Goal: Task Accomplishment & Management: Use online tool/utility

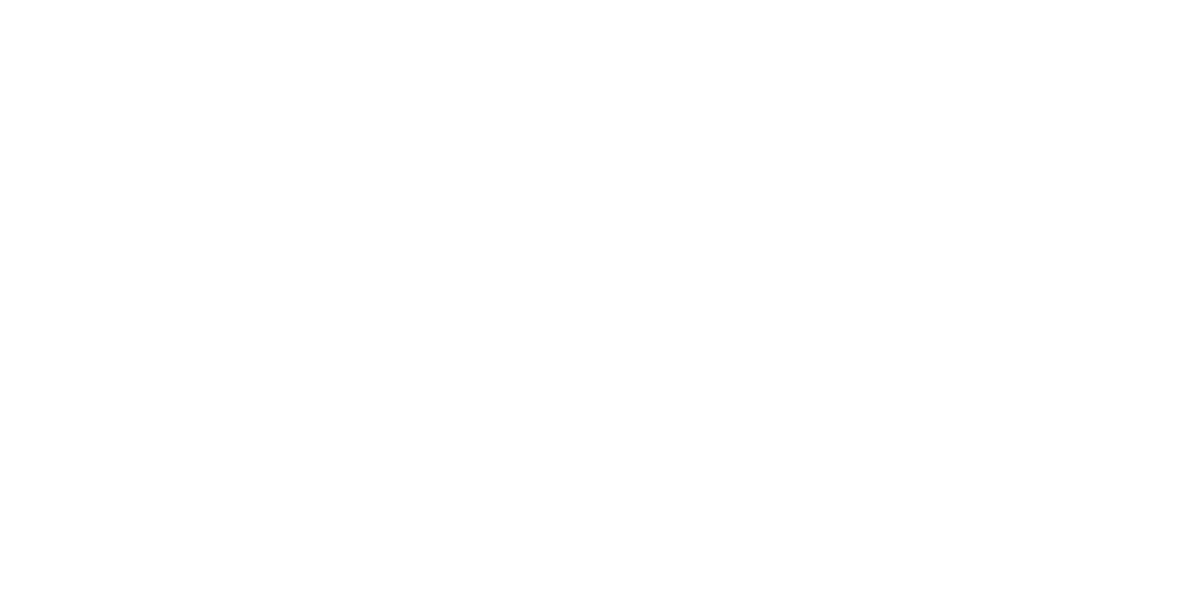
scroll to position [-1, 0]
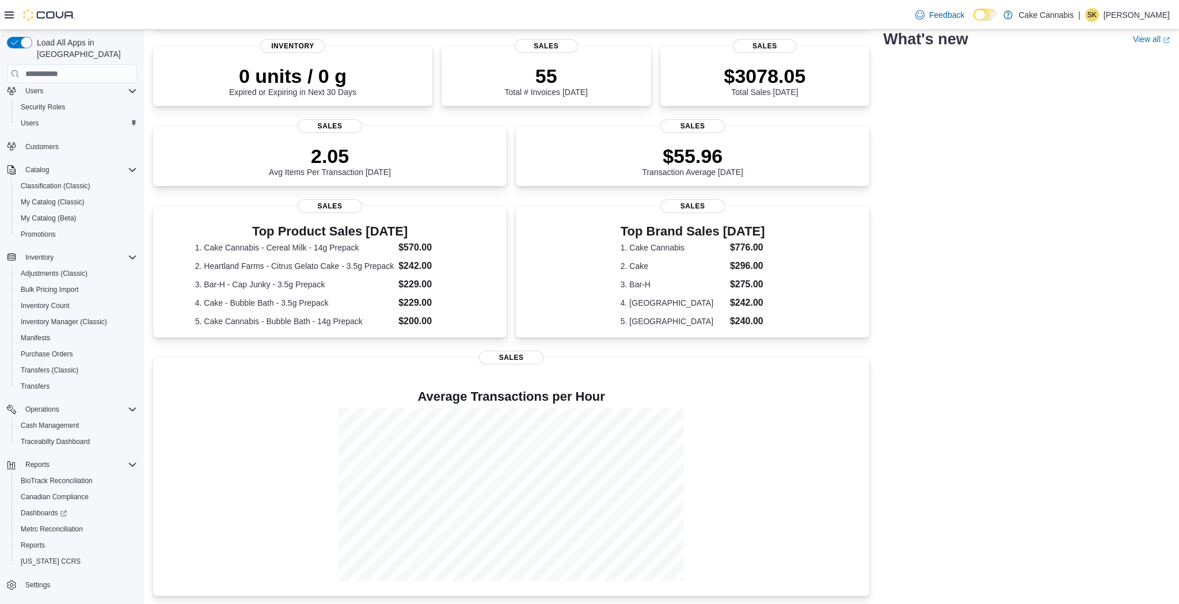
scroll to position [170, 0]
click at [41, 540] on span "Reports" at bounding box center [33, 544] width 24 height 9
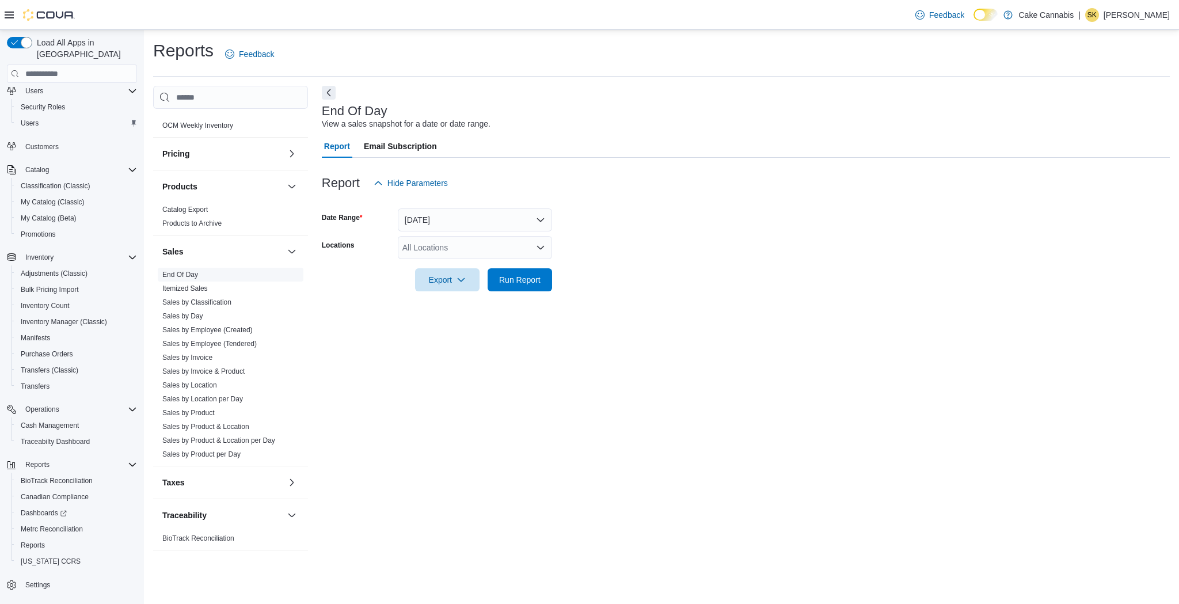
click at [196, 277] on link "End Of Day" at bounding box center [180, 275] width 36 height 8
click at [491, 283] on button "Run Report" at bounding box center [520, 279] width 64 height 23
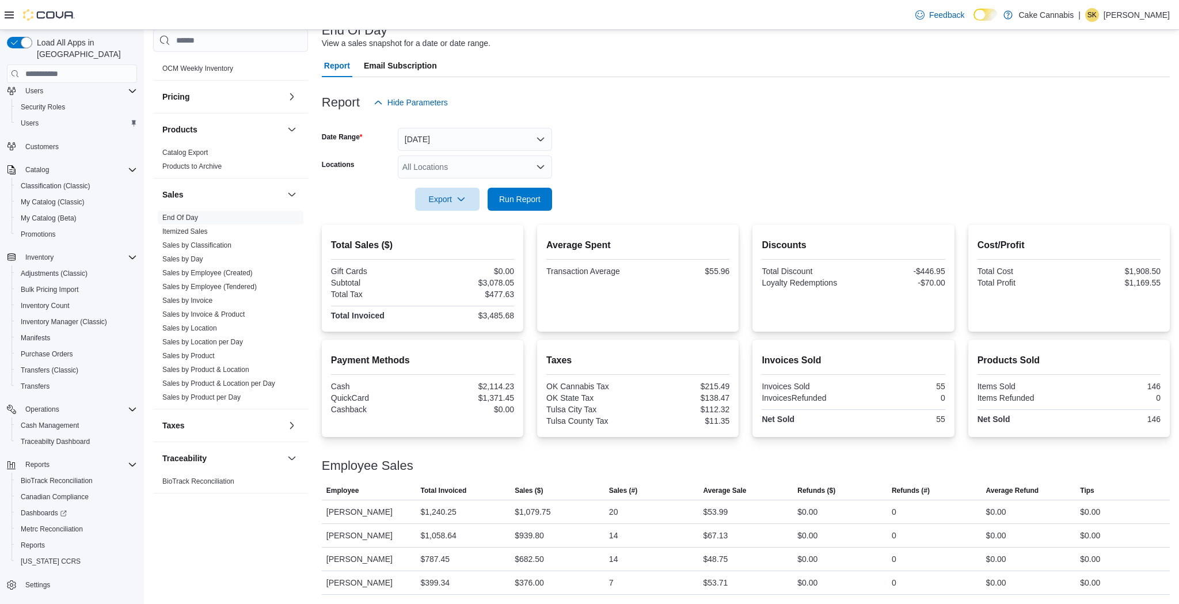
scroll to position [80, 0]
click at [513, 193] on span "Run Report" at bounding box center [519, 199] width 51 height 23
click at [544, 207] on span "Run Report" at bounding box center [519, 199] width 51 height 23
click at [477, 203] on button "Export" at bounding box center [447, 199] width 64 height 23
click at [464, 243] on span "Export to Pdf" at bounding box center [449, 245] width 52 height 9
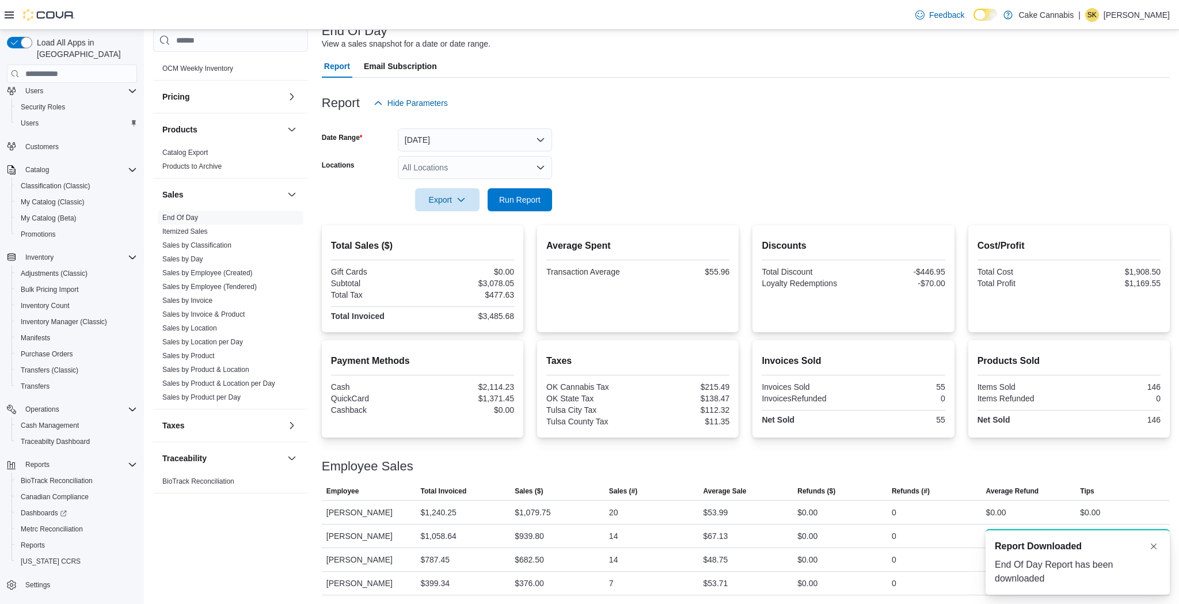
scroll to position [0, 0]
